Goal: Task Accomplishment & Management: Use online tool/utility

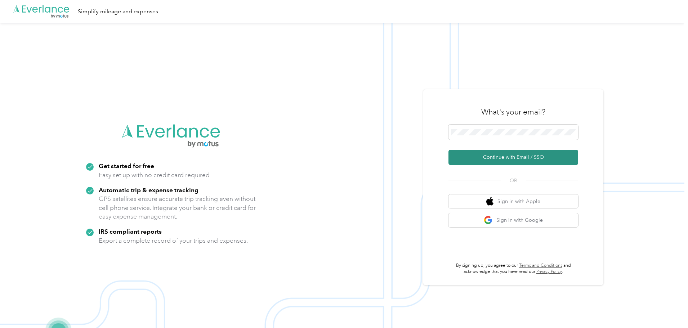
click at [510, 159] on button "Continue with Email / SSO" at bounding box center [513, 157] width 130 height 15
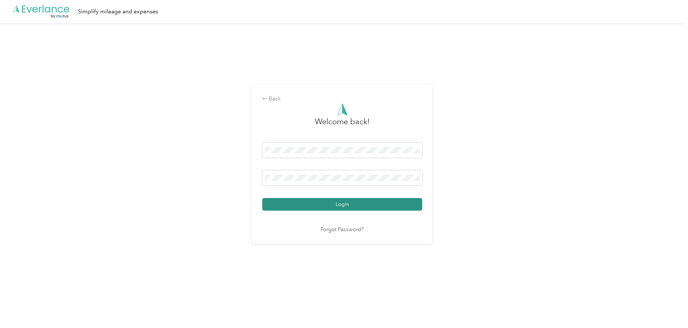
click at [381, 210] on button "Login" at bounding box center [342, 204] width 160 height 13
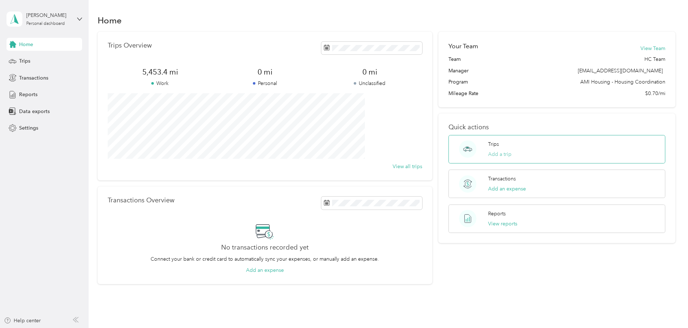
click at [495, 153] on button "Add a trip" at bounding box center [499, 155] width 23 height 8
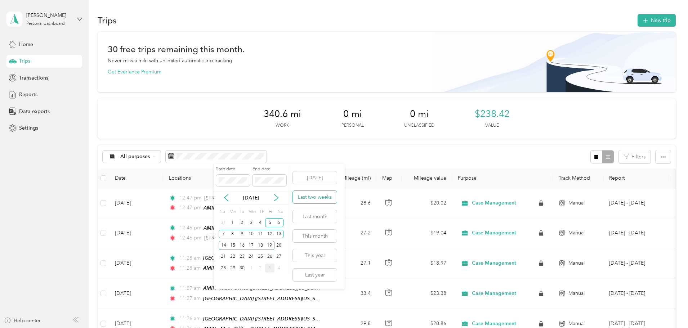
click at [320, 196] on button "Last two weeks" at bounding box center [315, 197] width 44 height 13
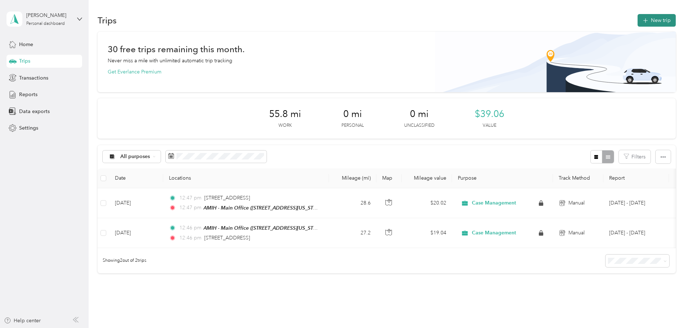
click at [638, 17] on button "New trip" at bounding box center [657, 20] width 38 height 13
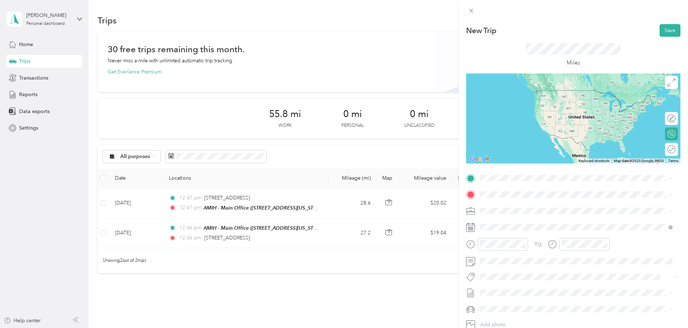
click at [518, 204] on span "[STREET_ADDRESS][US_STATE]" at bounding box center [530, 204] width 72 height 6
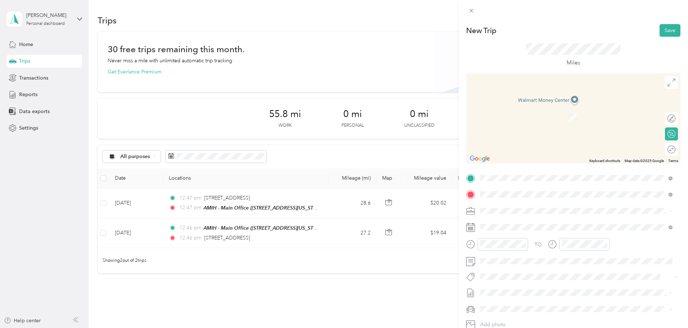
click at [548, 231] on span "[STREET_ADDRESS][US_STATE]" at bounding box center [530, 234] width 72 height 6
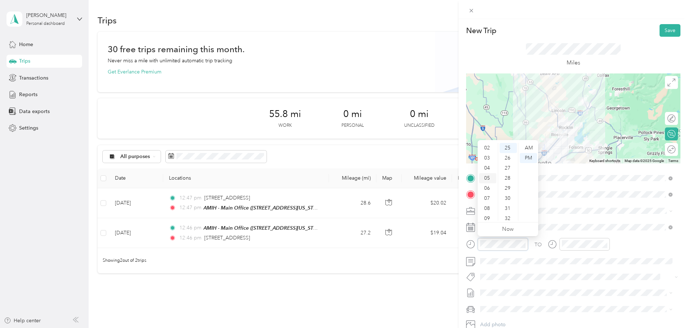
scroll to position [36, 0]
click at [489, 192] on div "08" at bounding box center [487, 193] width 17 height 10
click at [490, 196] on div "09" at bounding box center [487, 196] width 17 height 10
click at [486, 192] on div "09" at bounding box center [487, 196] width 17 height 10
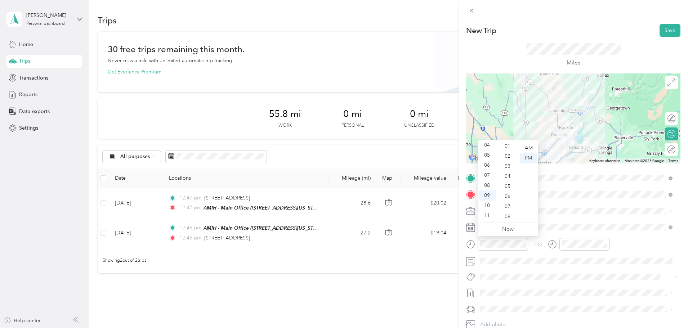
scroll to position [0, 0]
click at [505, 150] on div "00" at bounding box center [508, 148] width 17 height 10
click at [509, 149] on div "00" at bounding box center [508, 148] width 17 height 10
click at [529, 146] on div "AM" at bounding box center [528, 148] width 17 height 10
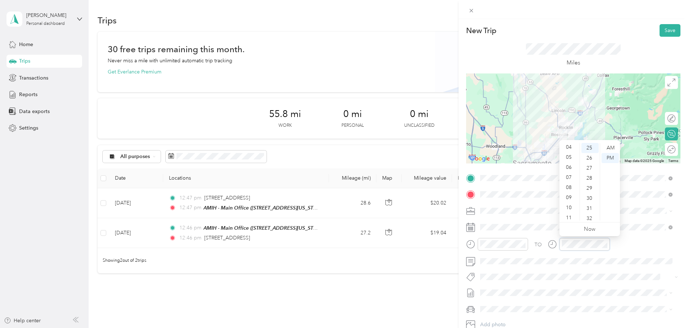
scroll to position [43, 0]
click at [569, 195] on div "09" at bounding box center [569, 196] width 17 height 10
click at [589, 149] on div "00" at bounding box center [589, 148] width 17 height 10
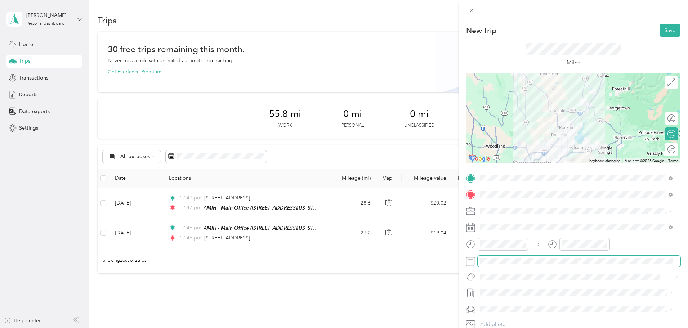
click at [477, 253] on div "TO Add photo" at bounding box center [573, 260] width 214 height 174
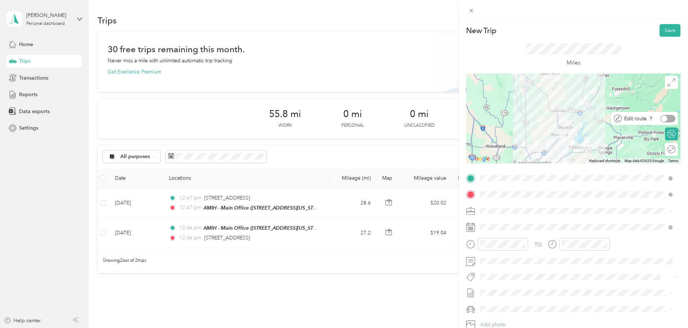
click at [665, 116] on div at bounding box center [667, 119] width 15 height 8
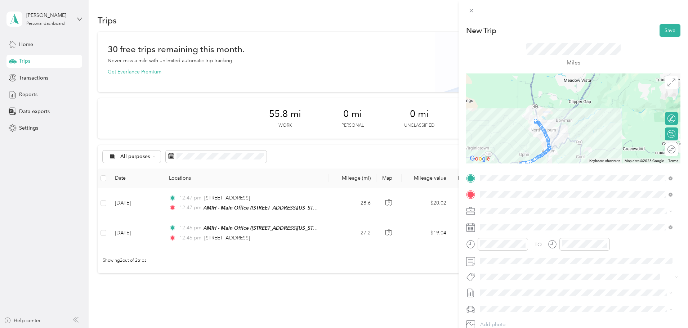
drag, startPoint x: 533, startPoint y: 88, endPoint x: 568, endPoint y: 146, distance: 68.0
click at [571, 147] on div at bounding box center [573, 118] width 214 height 90
drag, startPoint x: 539, startPoint y: 126, endPoint x: 569, endPoint y: 121, distance: 30.6
click at [661, 31] on button "Save" at bounding box center [670, 30] width 21 height 13
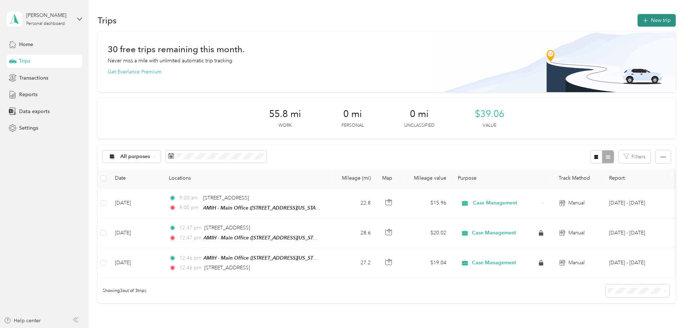
click at [638, 19] on button "New trip" at bounding box center [657, 20] width 38 height 13
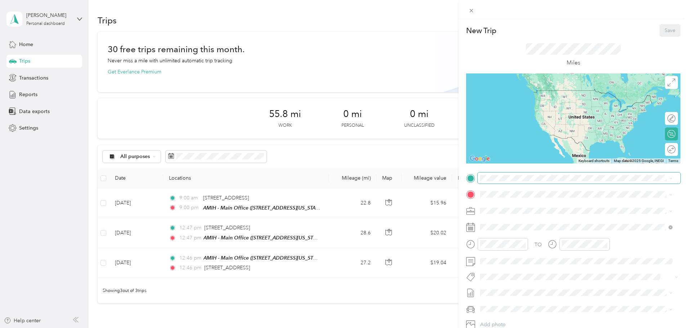
click at [534, 174] on span at bounding box center [579, 179] width 203 height 12
click at [558, 214] on span "[STREET_ADDRESS][US_STATE]" at bounding box center [530, 217] width 72 height 6
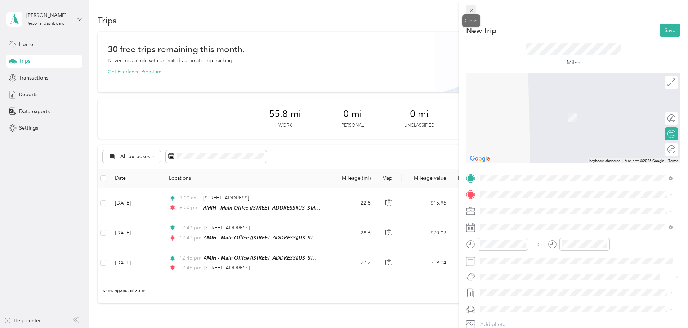
click at [472, 10] on icon at bounding box center [471, 11] width 4 height 4
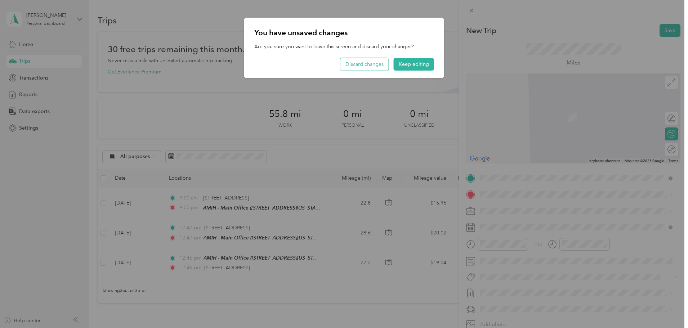
click at [381, 63] on button "Discard changes" at bounding box center [364, 64] width 48 height 13
